Goal: Transaction & Acquisition: Download file/media

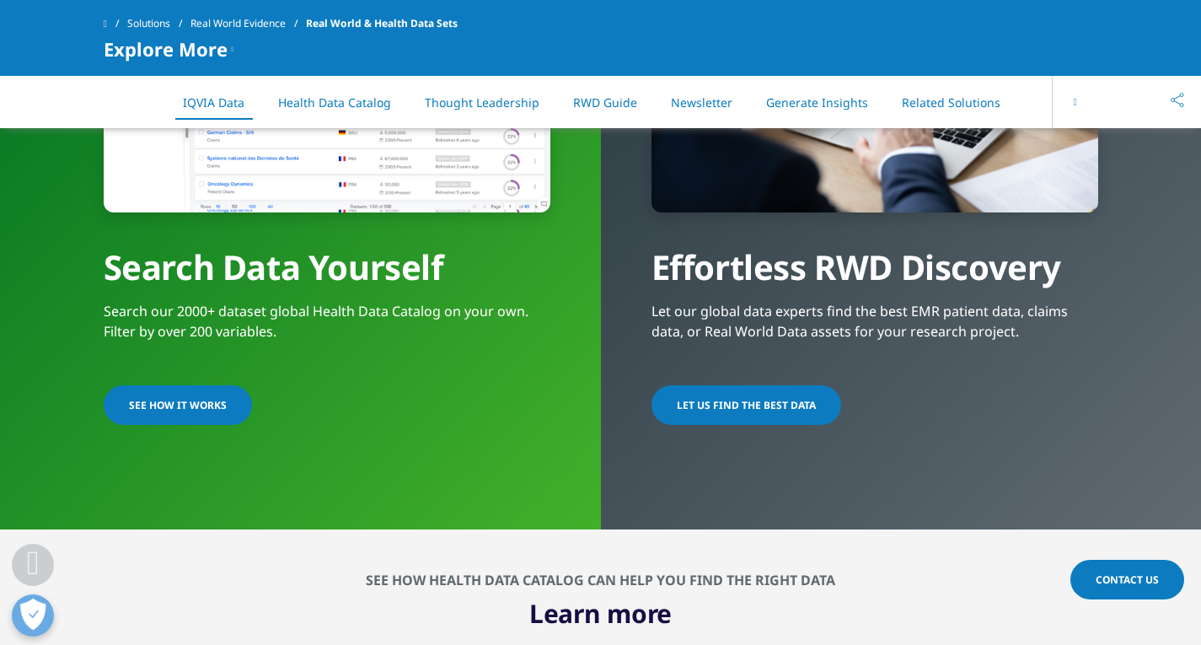
scroll to position [1096, 0]
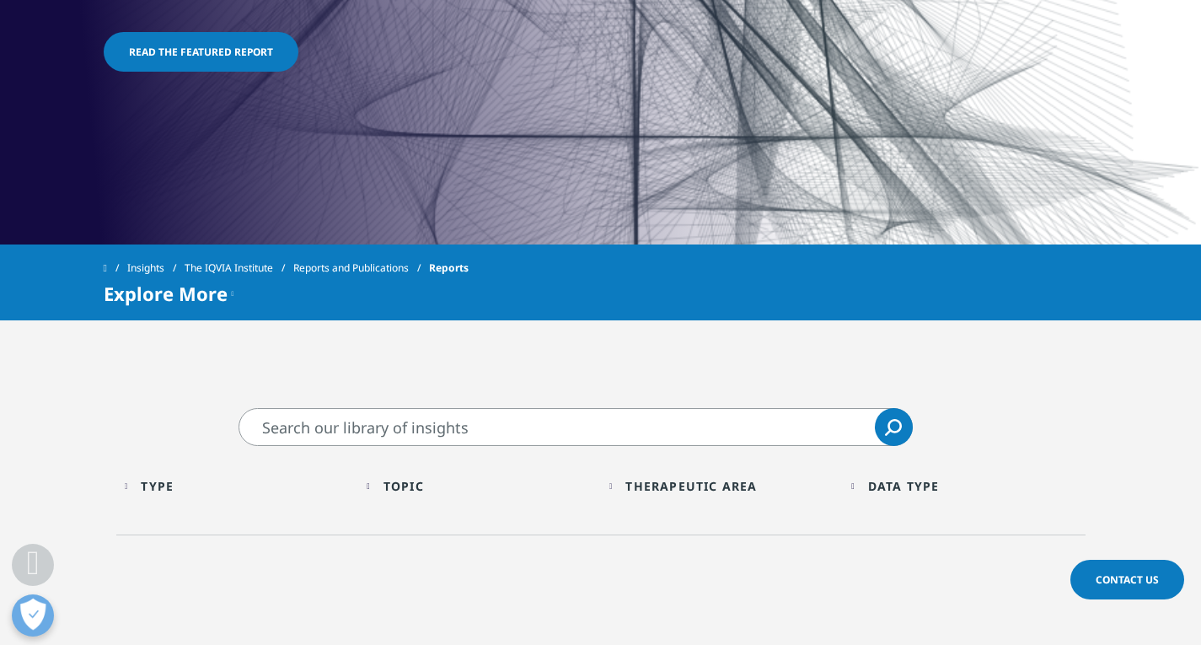
scroll to position [843, 0]
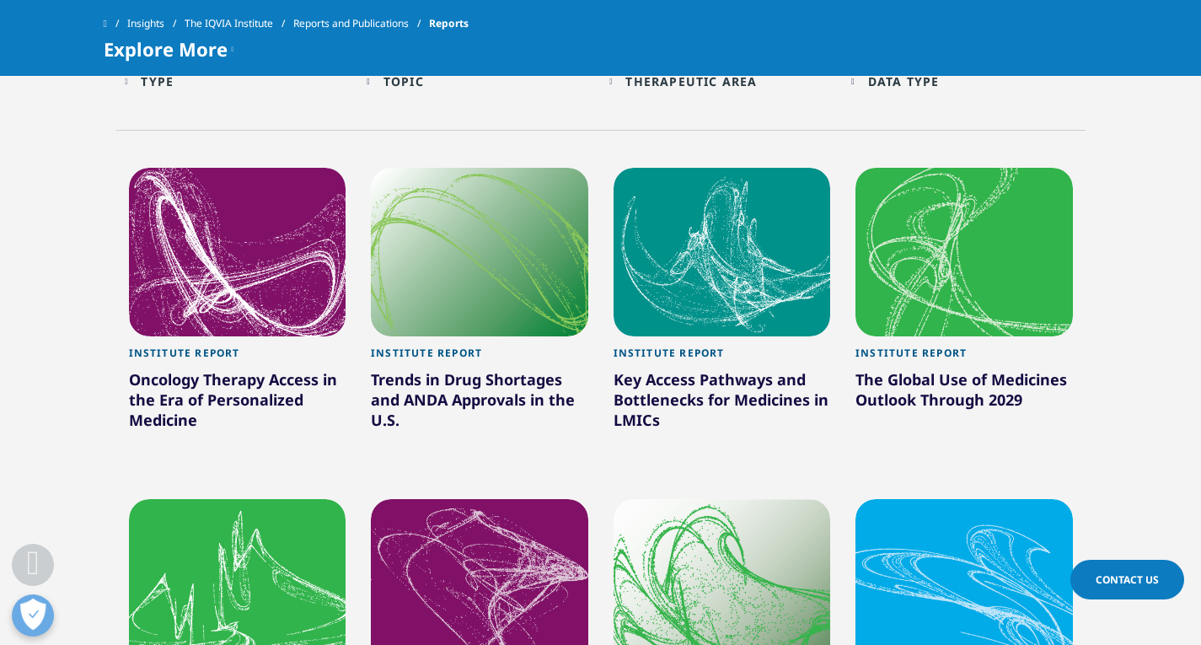
click at [962, 376] on div "The Global Use of Medicines Outlook Through 2029" at bounding box center [964, 392] width 217 height 47
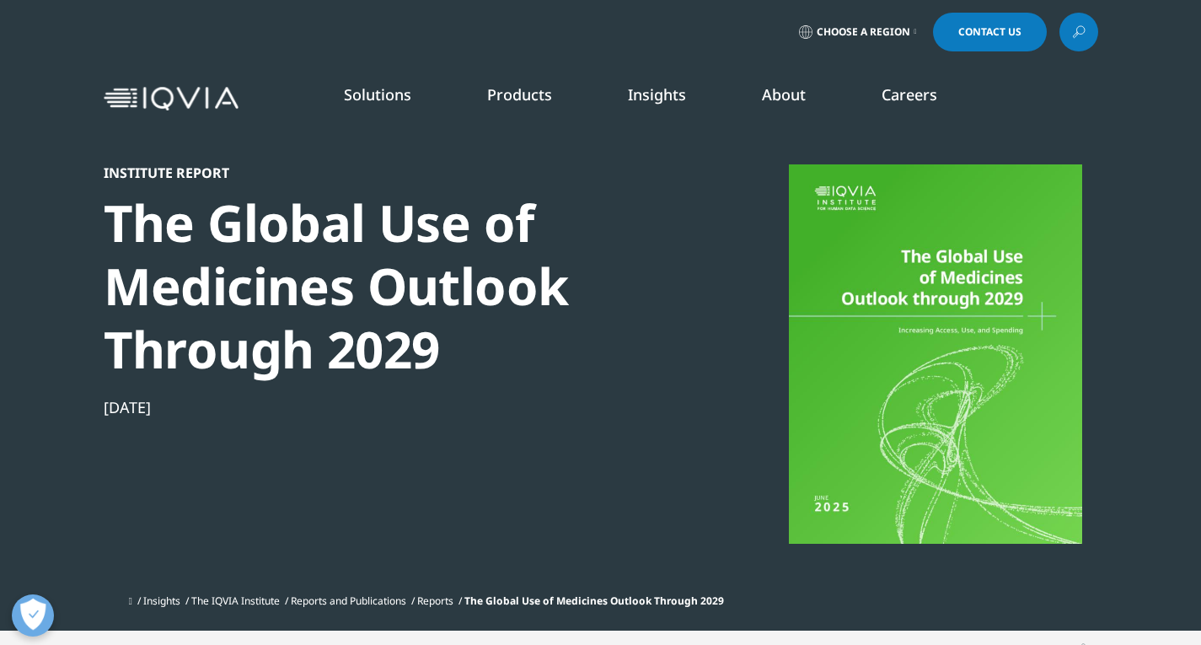
scroll to position [590, 0]
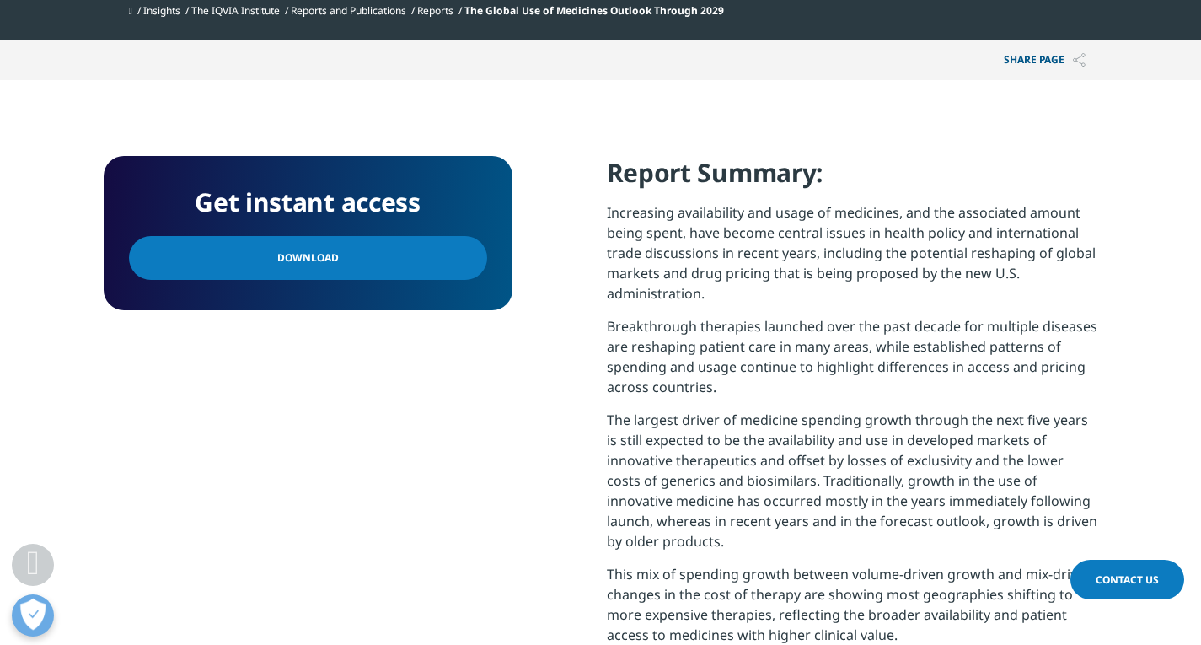
click at [337, 266] on link "Download" at bounding box center [308, 258] width 358 height 44
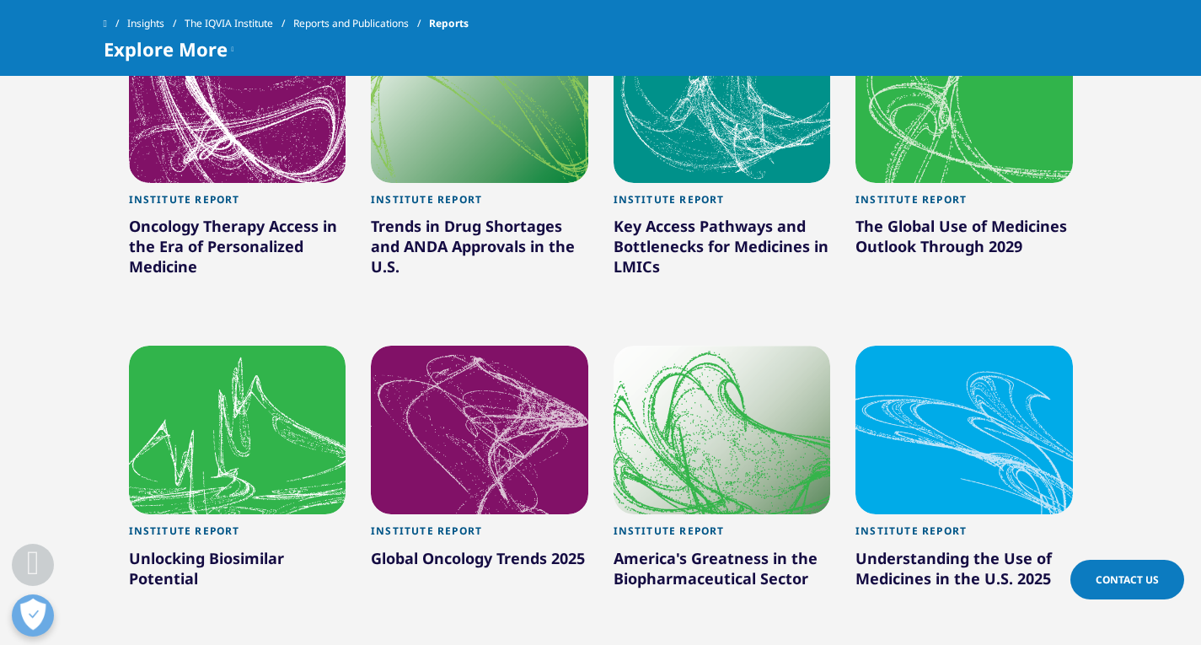
scroll to position [1087, 0]
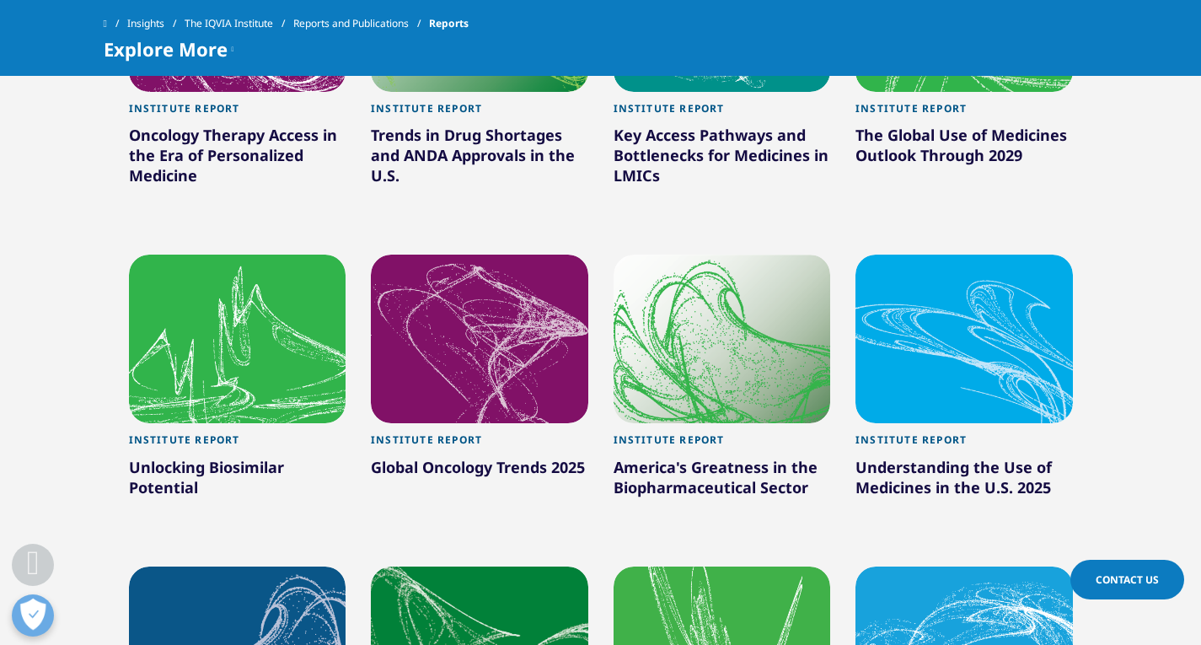
click at [271, 353] on div at bounding box center [237, 339] width 217 height 169
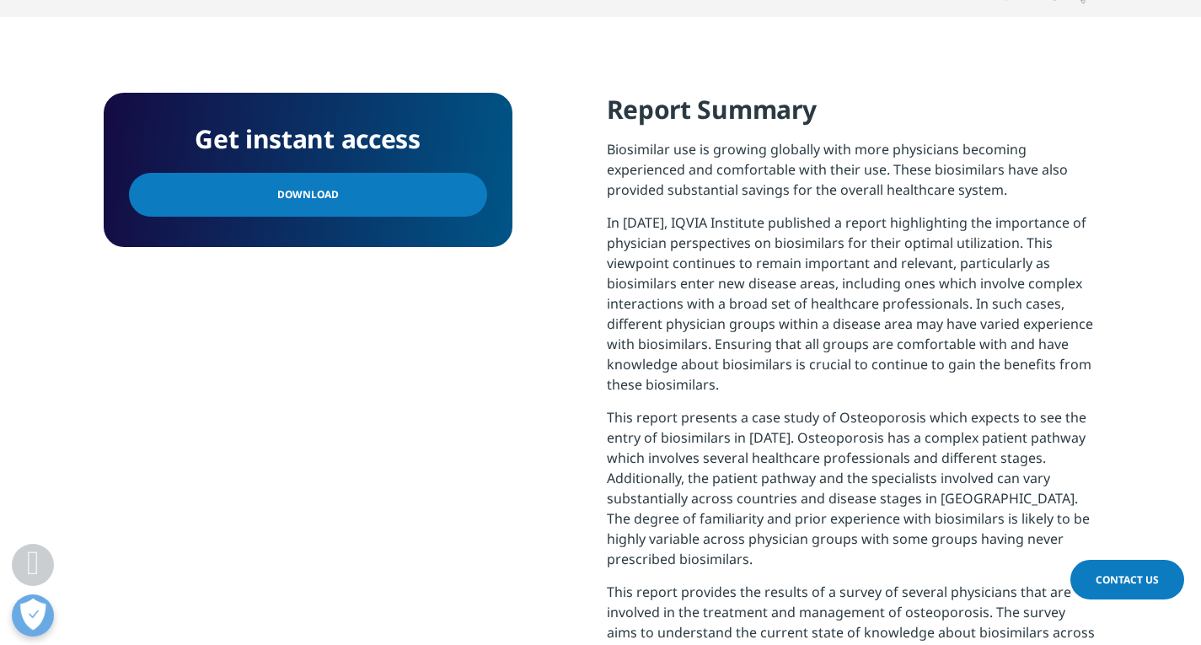
scroll to position [674, 0]
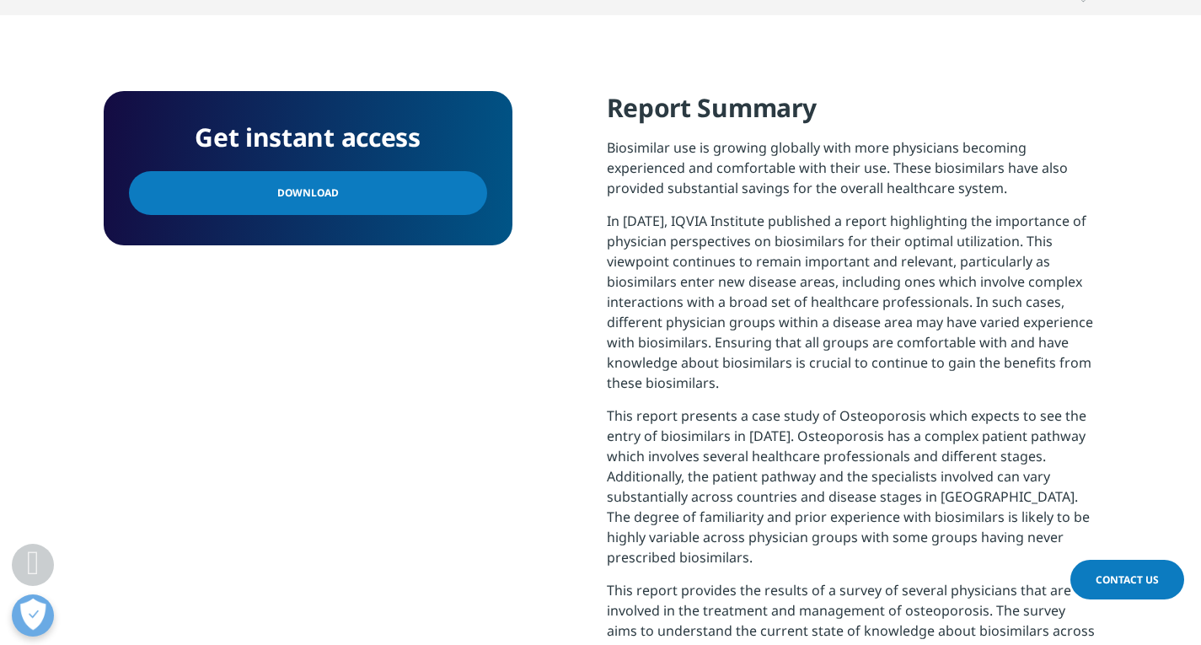
click at [330, 199] on link "Download" at bounding box center [308, 193] width 358 height 44
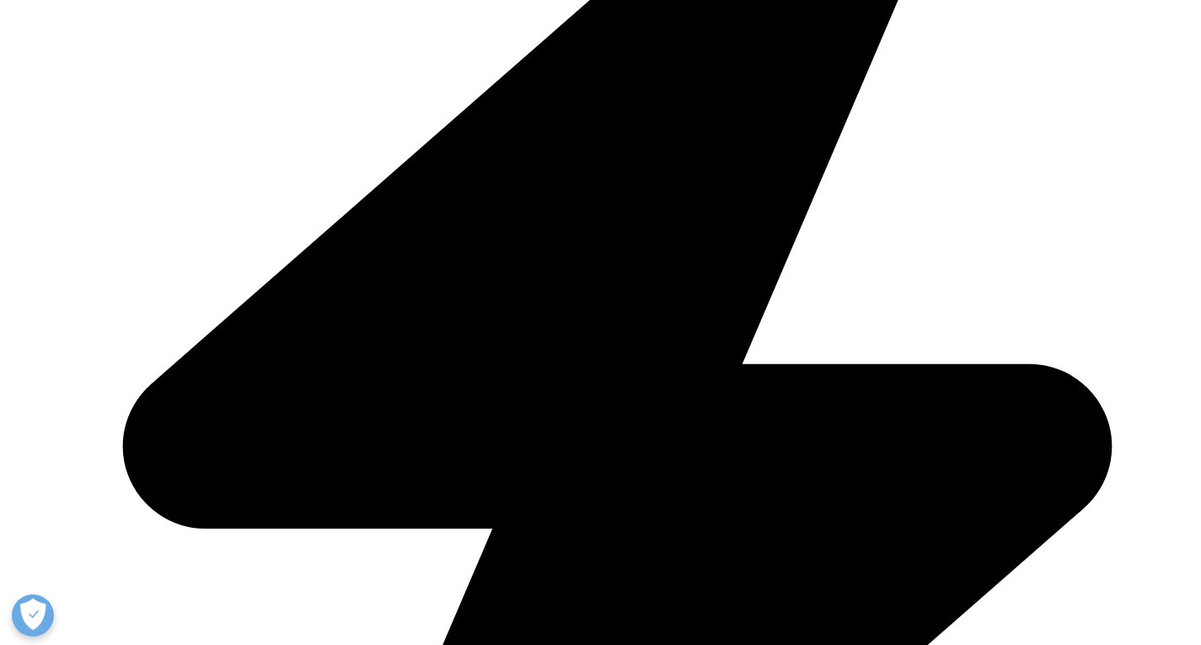
scroll to position [1087, 0]
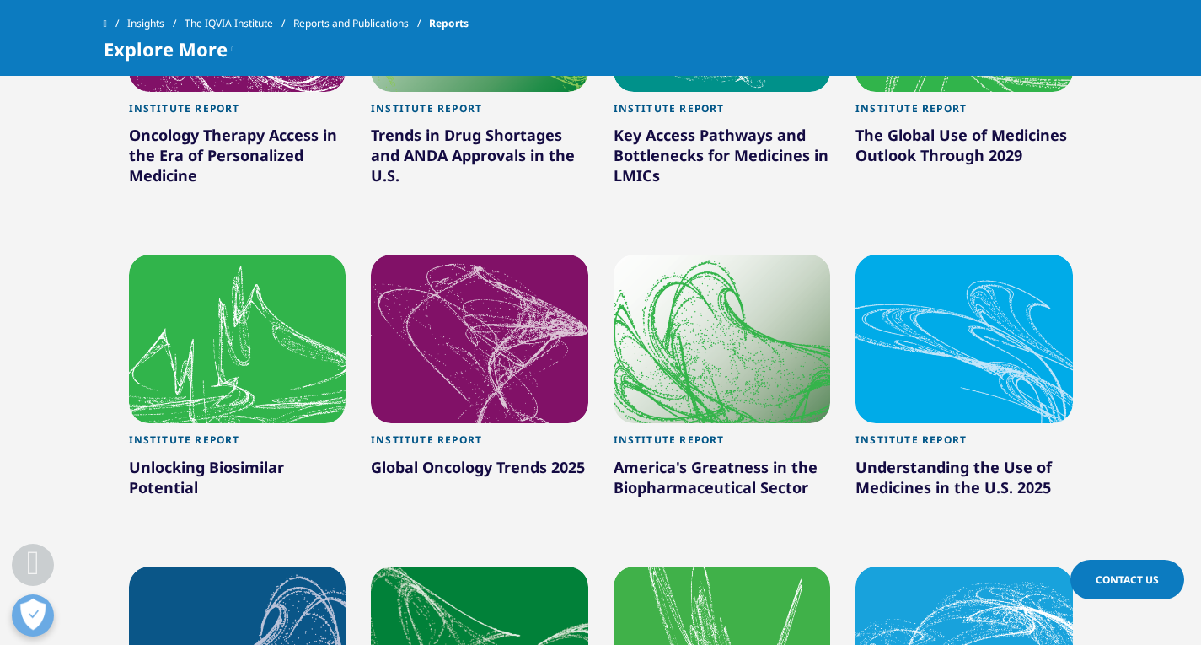
click at [949, 334] on div at bounding box center [964, 339] width 217 height 169
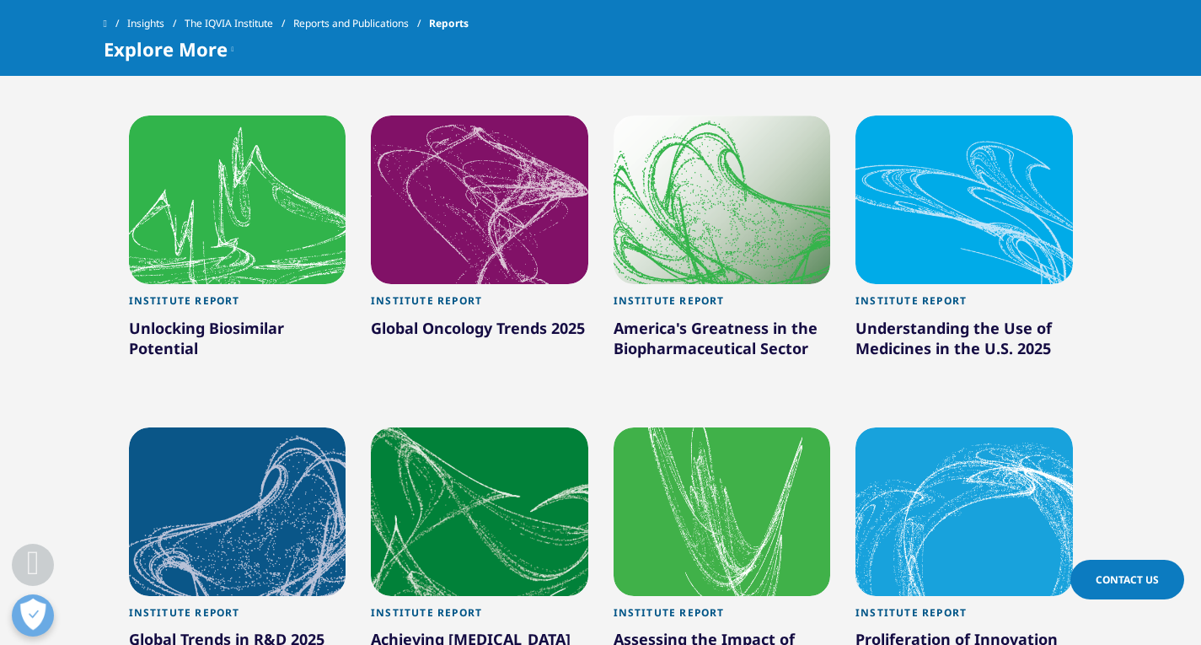
scroll to position [1340, 0]
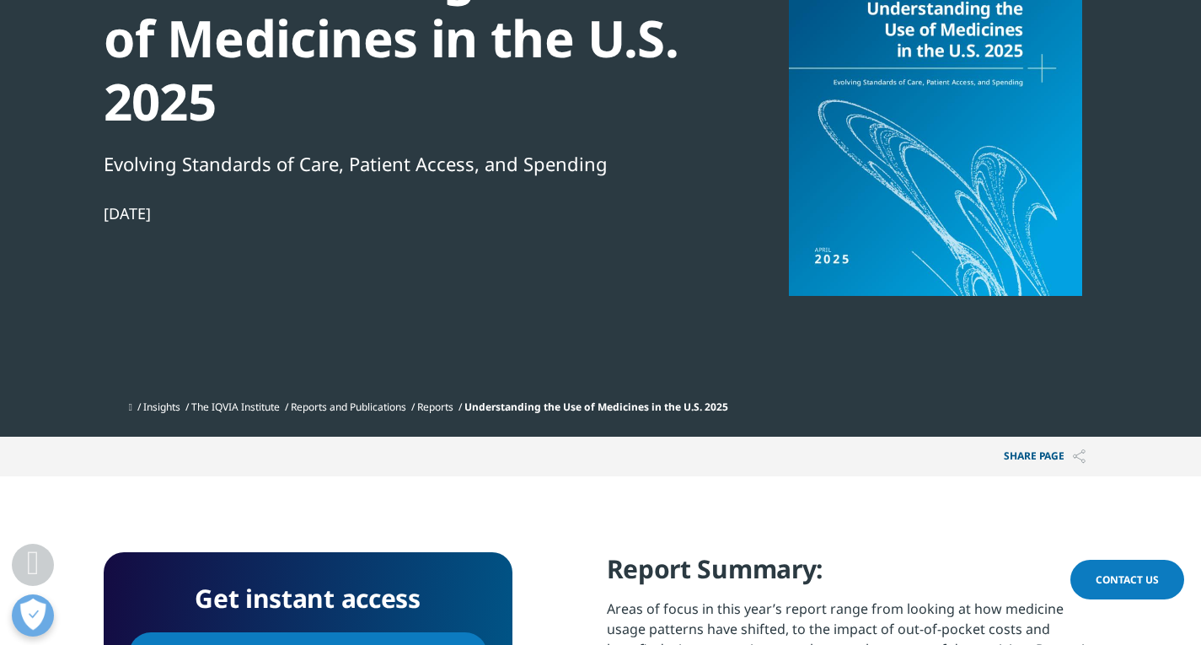
scroll to position [506, 0]
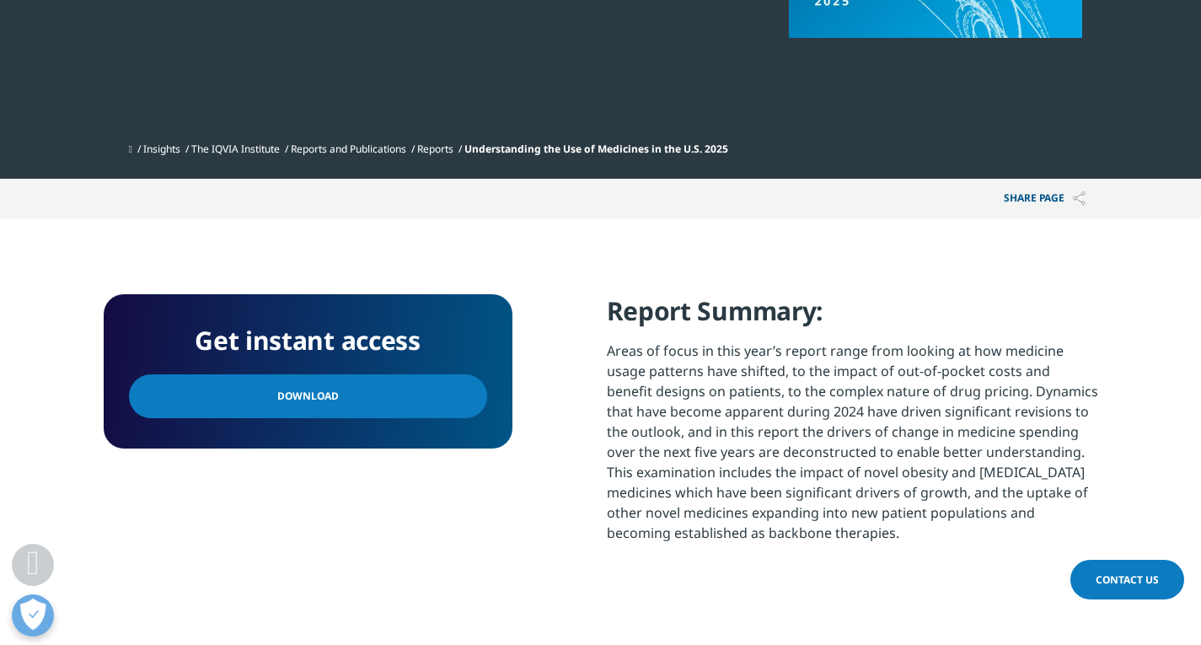
click at [334, 400] on link "Download" at bounding box center [308, 396] width 358 height 44
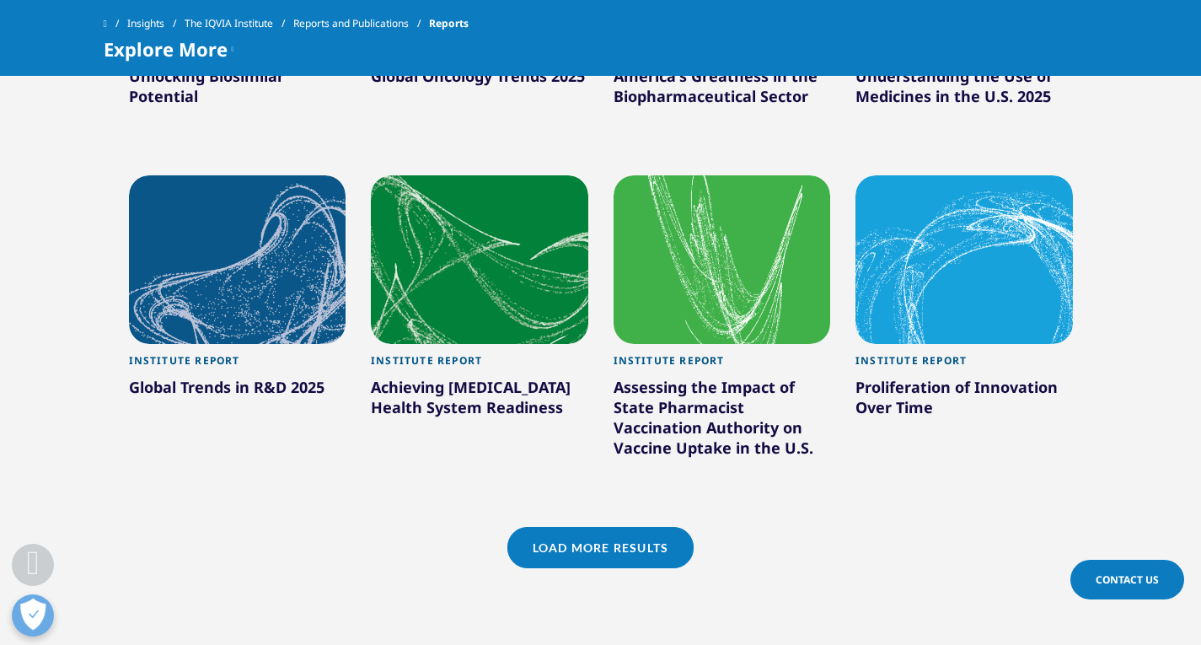
scroll to position [1509, 0]
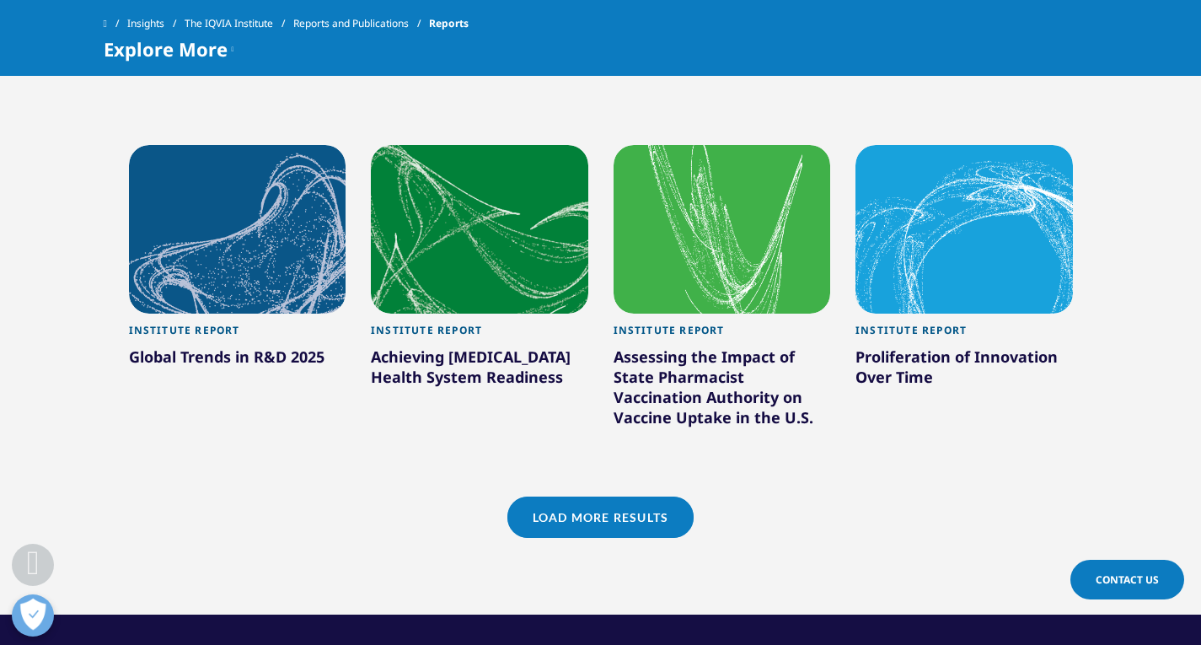
click at [593, 532] on link "Load More Results" at bounding box center [600, 517] width 186 height 41
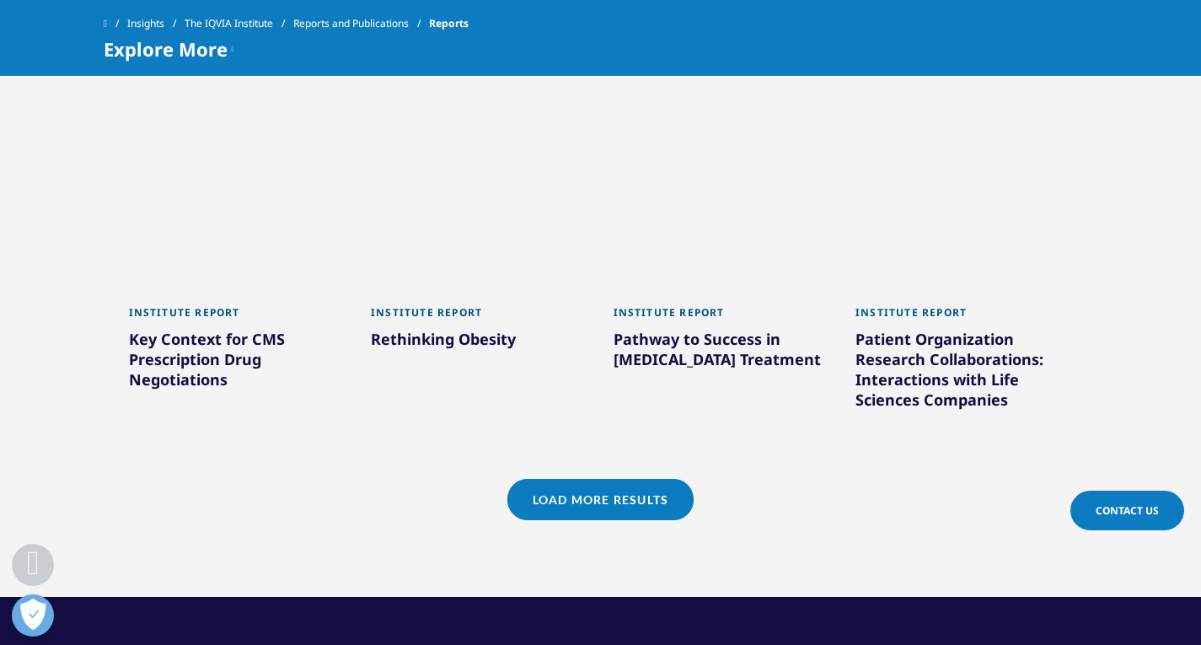
scroll to position [2605, 0]
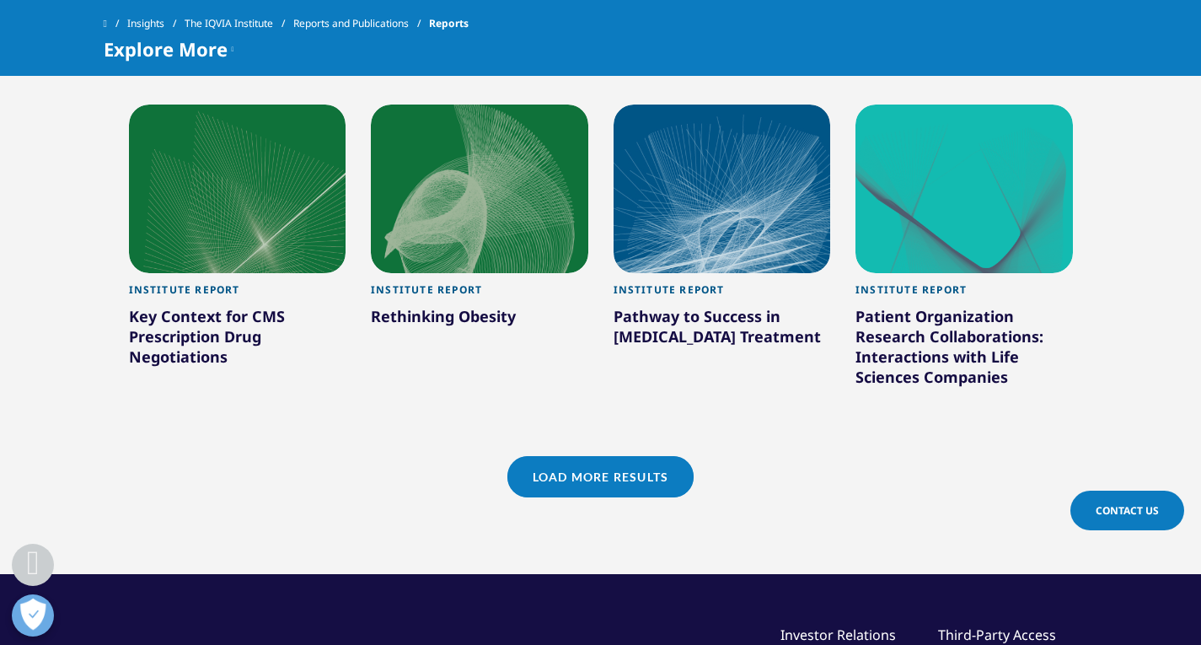
click at [612, 456] on link "Load More Results" at bounding box center [600, 476] width 186 height 41
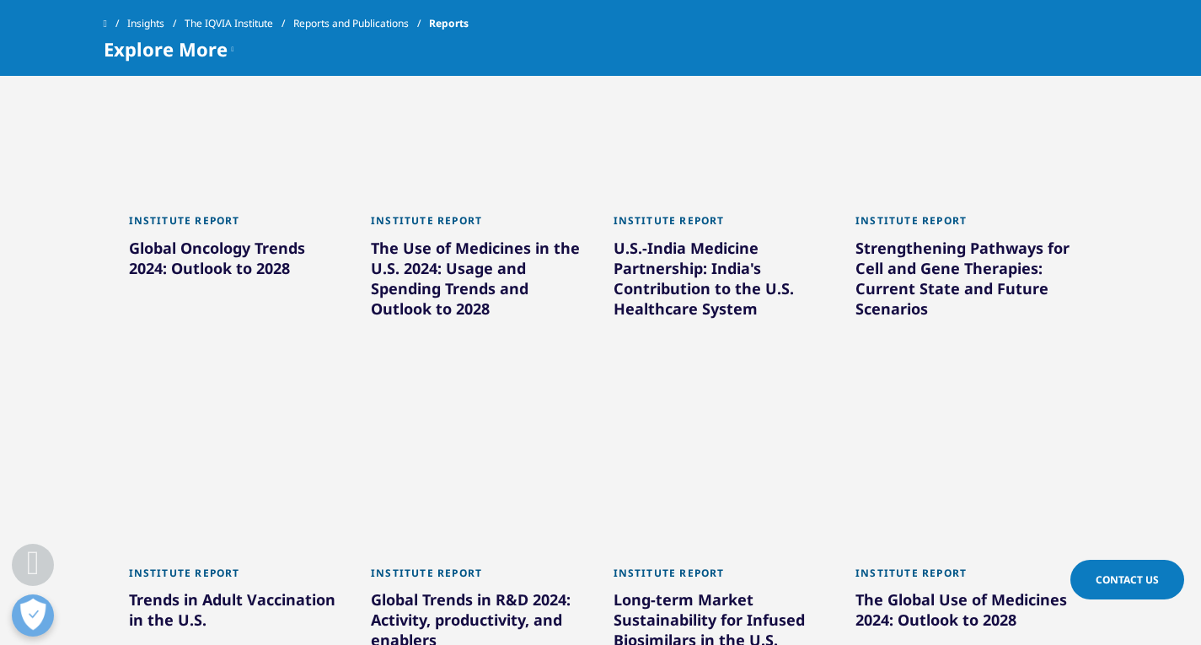
scroll to position [3448, 0]
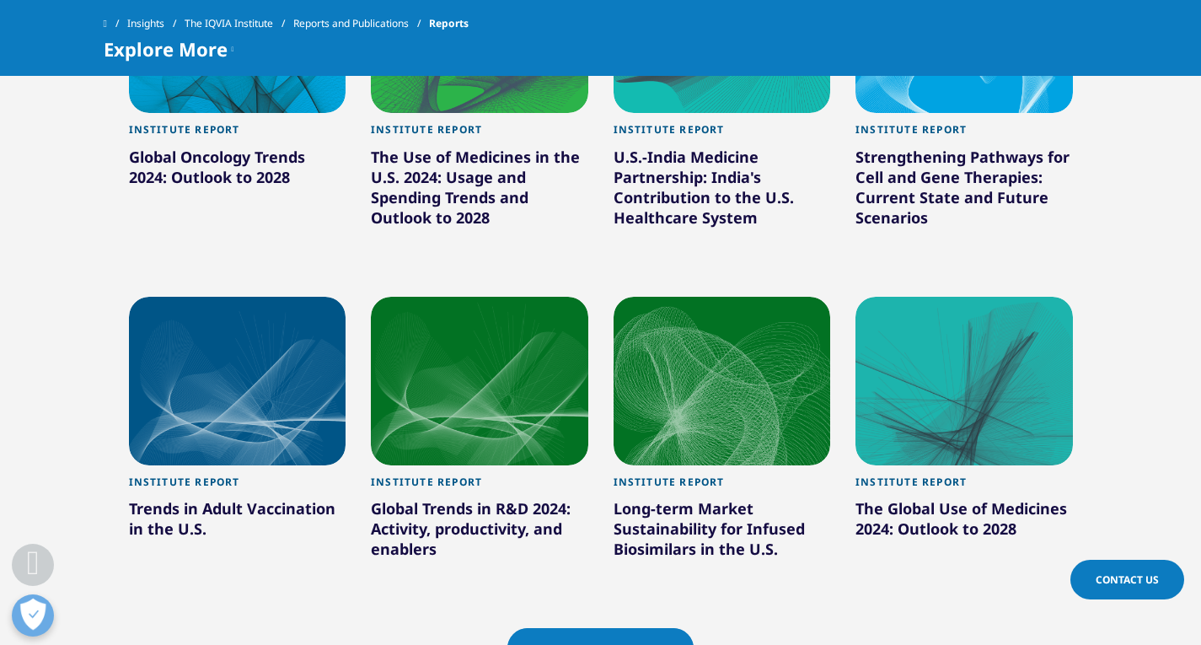
click at [933, 475] on div "Institute Report" at bounding box center [964, 486] width 217 height 23
click at [920, 475] on div "Institute Report" at bounding box center [964, 486] width 217 height 23
click at [974, 329] on div at bounding box center [964, 381] width 217 height 169
click at [856, 297] on link at bounding box center [964, 381] width 217 height 169
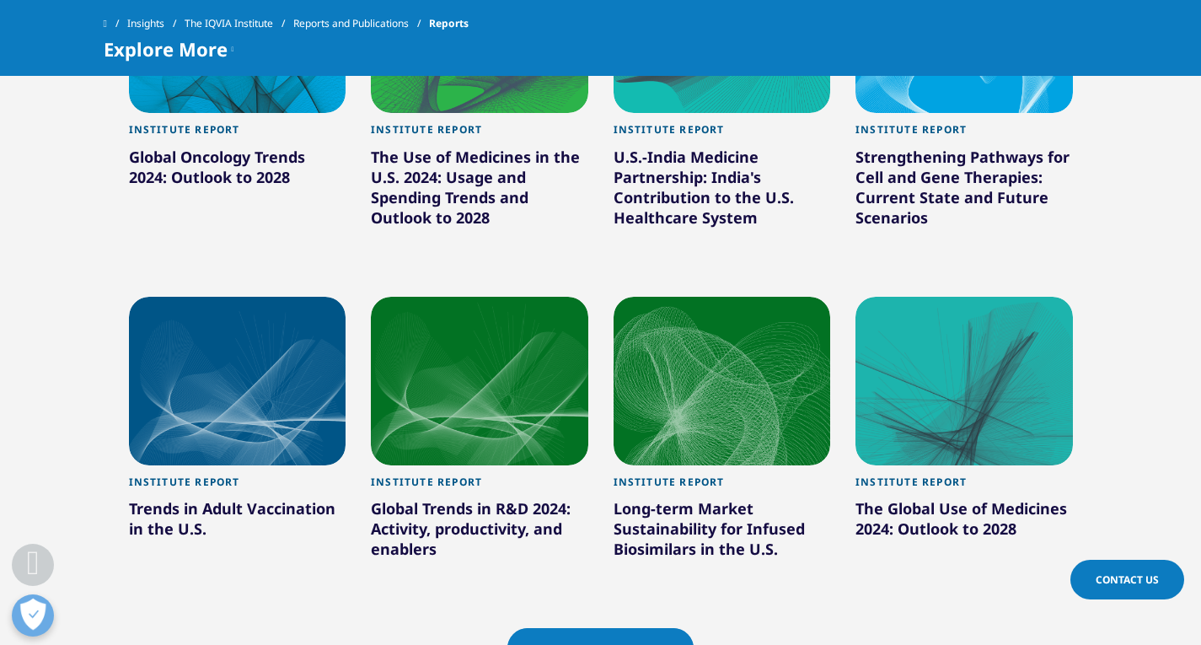
click at [1008, 380] on div at bounding box center [964, 381] width 217 height 169
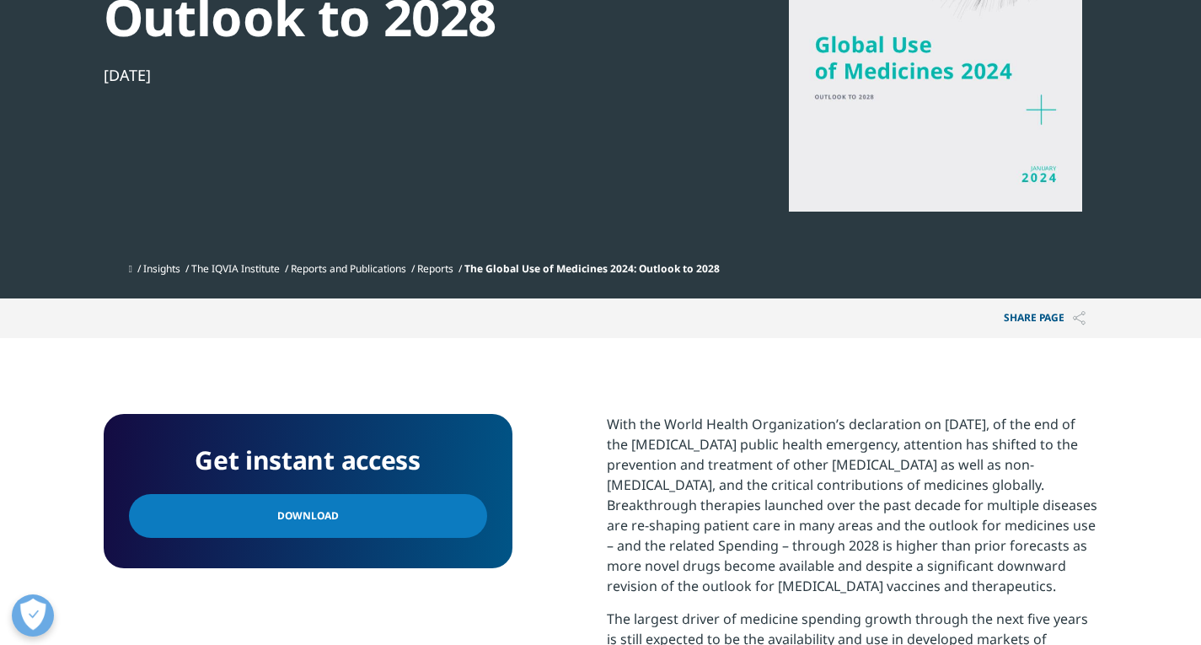
scroll to position [337, 0]
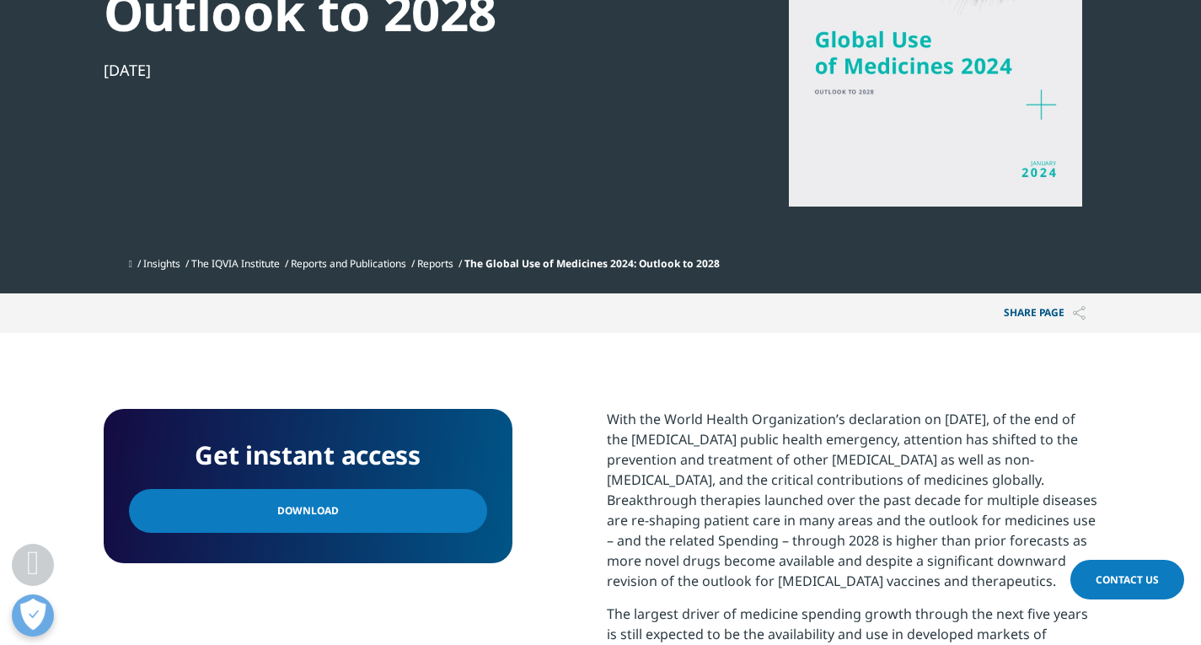
click at [387, 496] on link "Download" at bounding box center [308, 511] width 358 height 44
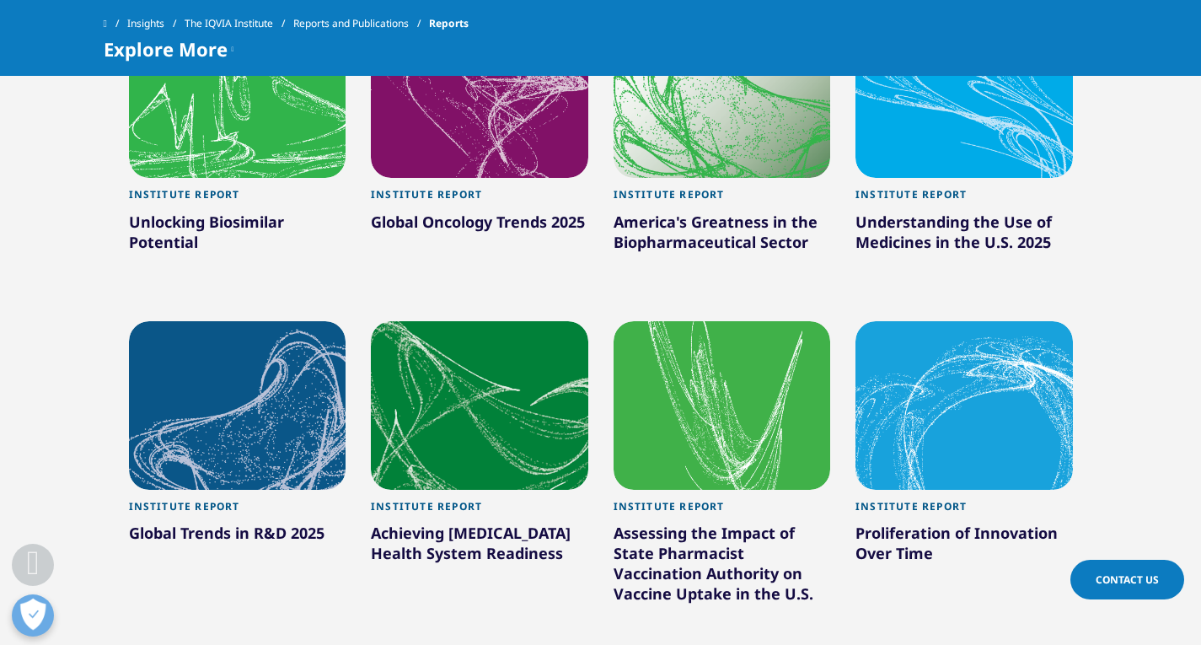
scroll to position [1349, 0]
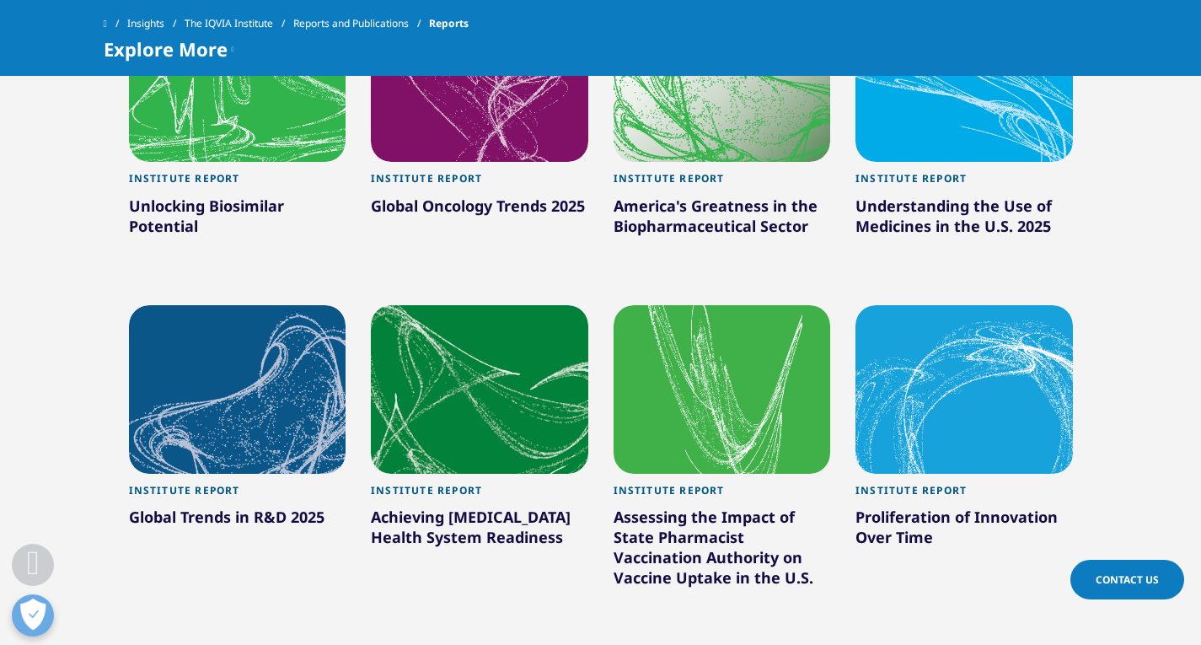
click at [175, 390] on div at bounding box center [237, 389] width 217 height 169
click at [239, 400] on div at bounding box center [237, 389] width 217 height 169
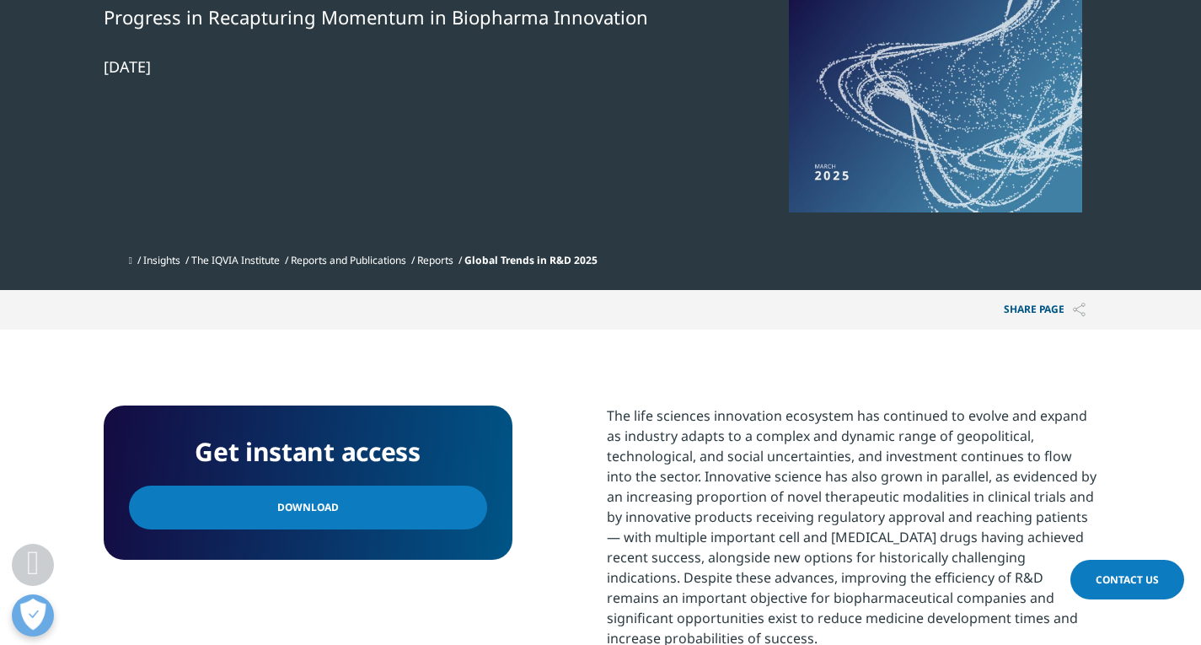
scroll to position [337, 0]
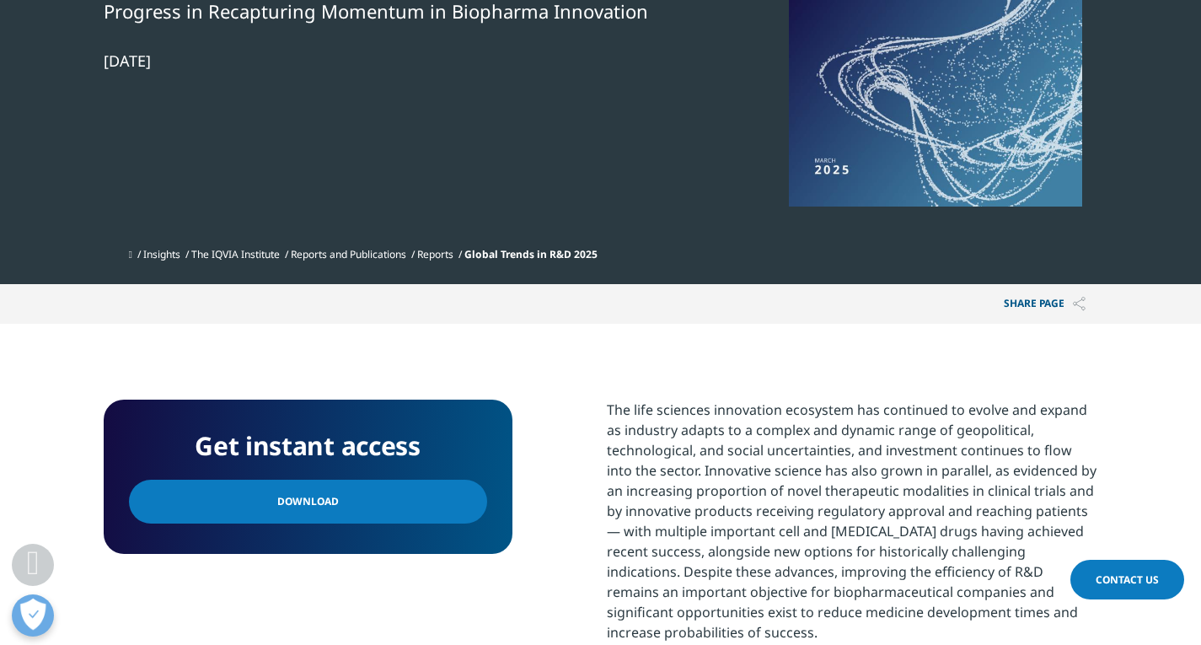
click at [265, 506] on link "Download" at bounding box center [308, 502] width 358 height 44
